Goal: Task Accomplishment & Management: Manage account settings

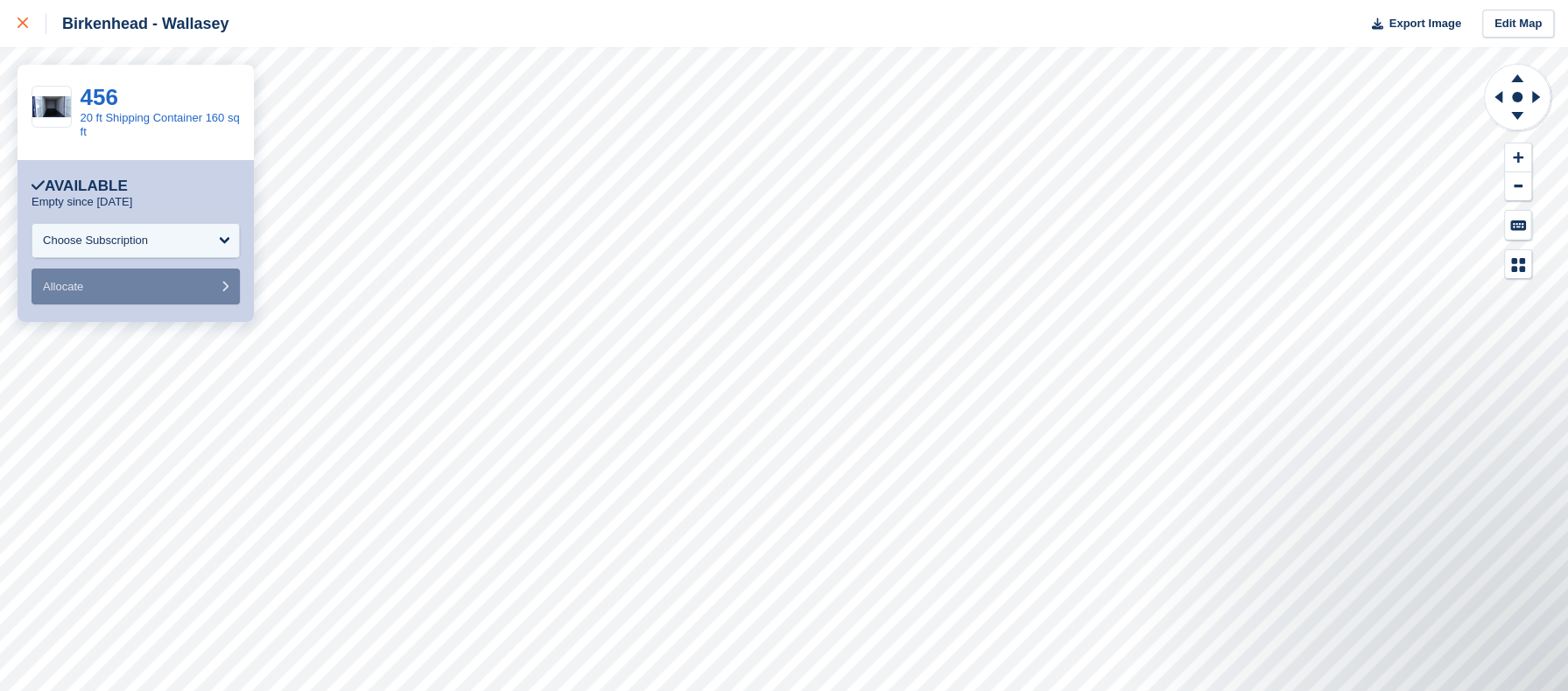
click at [14, 24] on link at bounding box center [23, 23] width 46 height 47
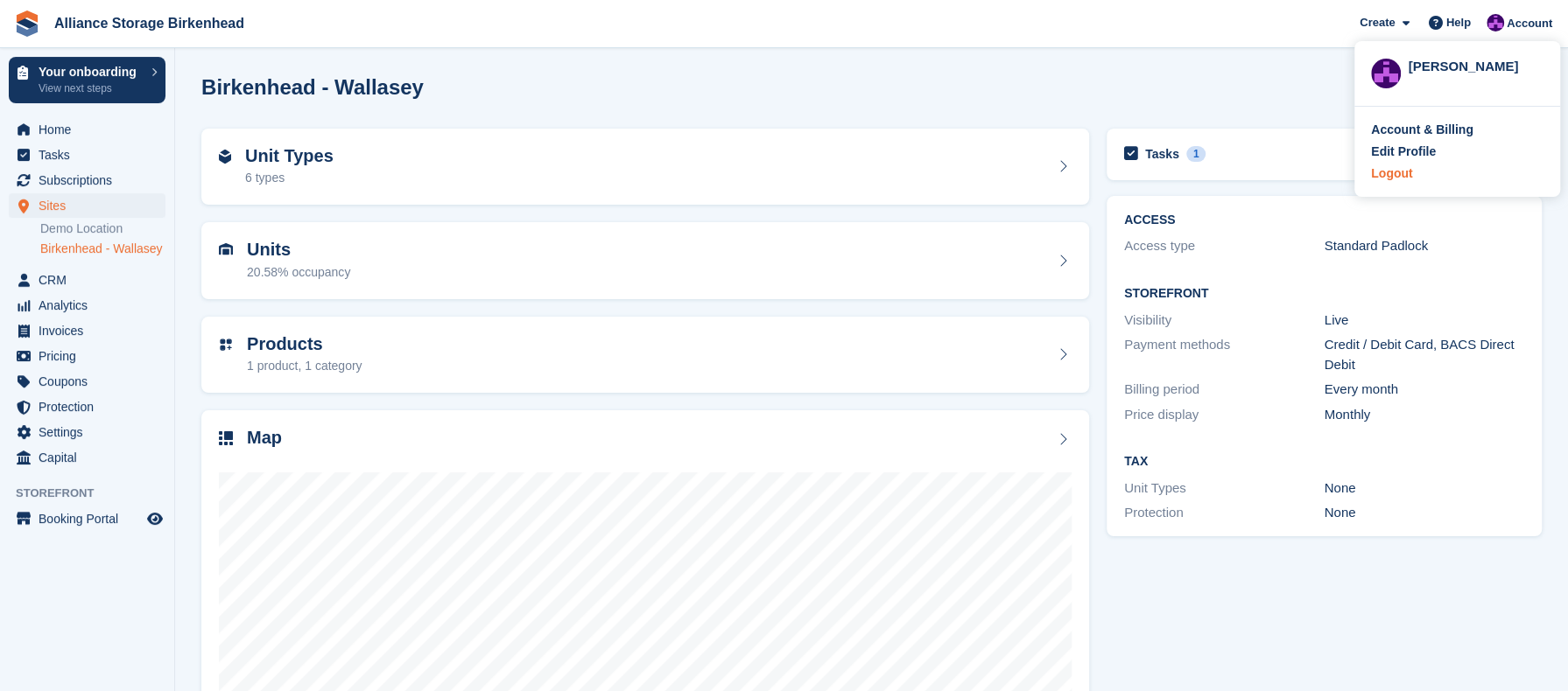
click at [1380, 178] on div "Logout" at bounding box center [1391, 173] width 42 height 19
